Goal: Navigation & Orientation: Find specific page/section

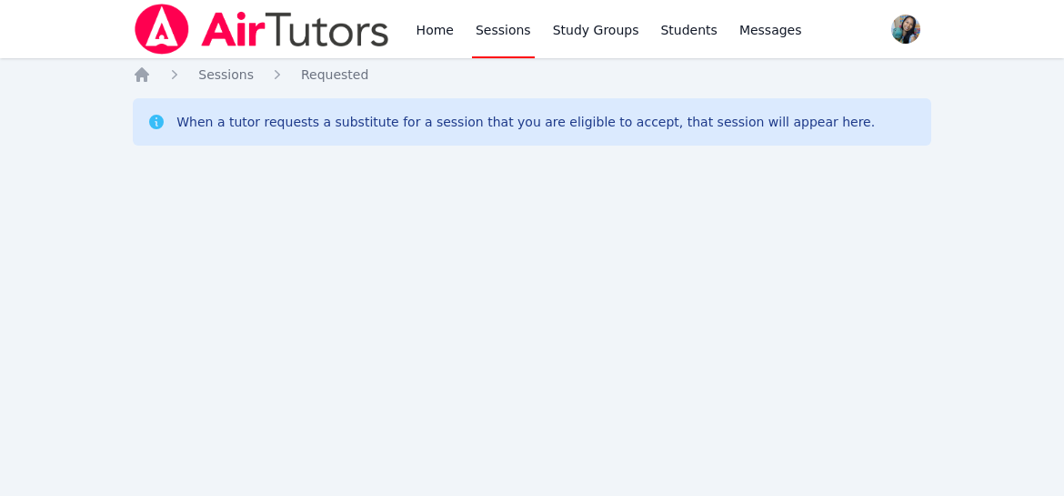
click at [153, 317] on div "Home Sessions Study Groups Students Messages Open user menu [PERSON_NAME] Open …" at bounding box center [532, 248] width 1064 height 496
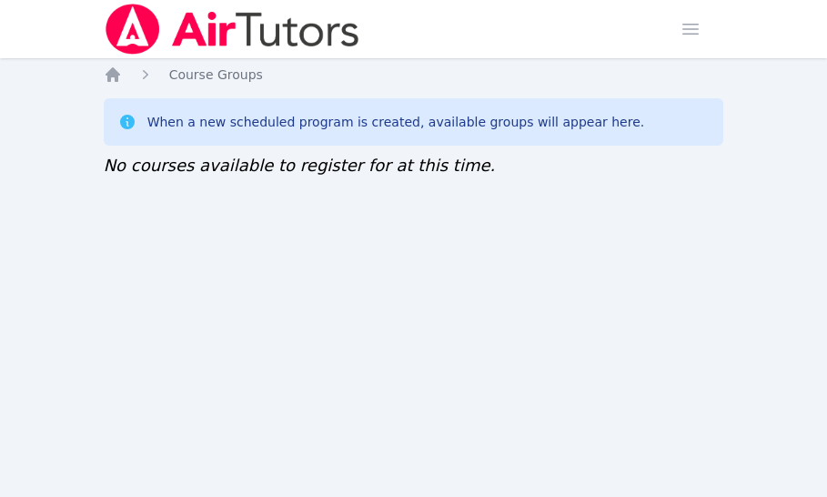
click at [136, 296] on div "Home Sessions Study Groups Students Messages Open user menu Sokha Lee Open main…" at bounding box center [413, 248] width 827 height 497
